Goal: Task Accomplishment & Management: Use online tool/utility

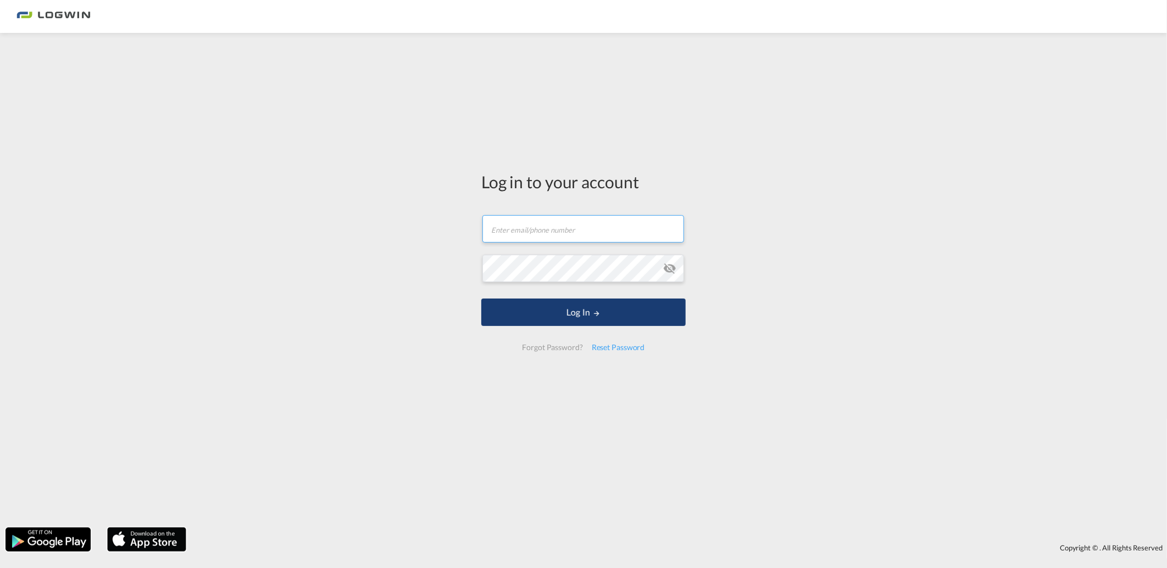
type input "[PERSON_NAME][EMAIL_ADDRESS][DOMAIN_NAME]"
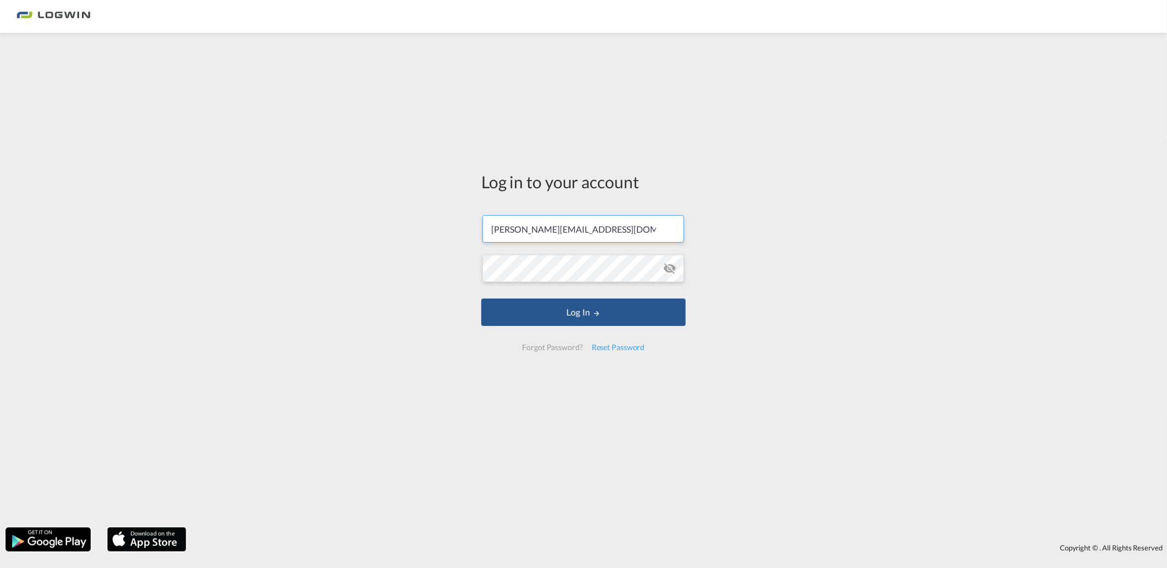
click at [529, 326] on button "Log In" at bounding box center [583, 312] width 204 height 27
